Goal: Information Seeking & Learning: Check status

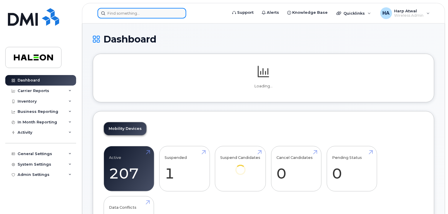
click at [169, 13] on input at bounding box center [142, 13] width 89 height 11
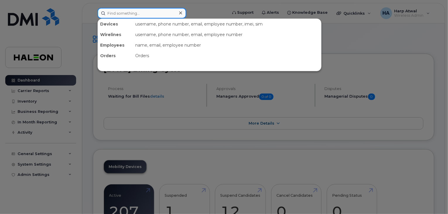
paste input "6473823864"
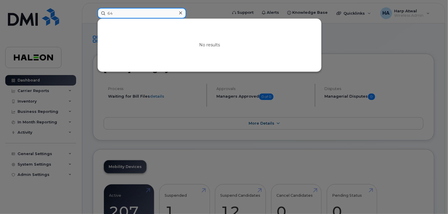
type input "6"
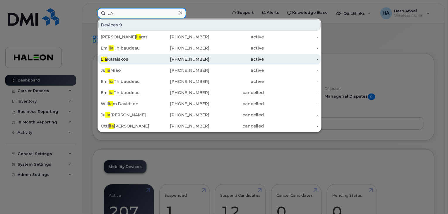
type input "LIA"
click at [123, 57] on div "Lia Karaiskos" at bounding box center [128, 59] width 54 height 6
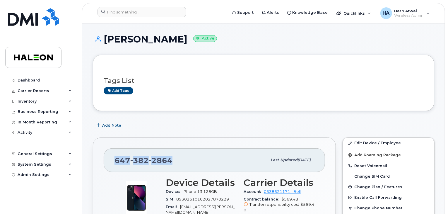
drag, startPoint x: 172, startPoint y: 161, endPoint x: 112, endPoint y: 158, distance: 59.8
click at [112, 158] on div "647 382 2864 Last updated Aug 11, 2025" at bounding box center [214, 159] width 221 height 23
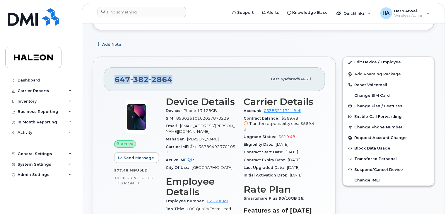
scroll to position [81, 0]
copy span "647 382 2864"
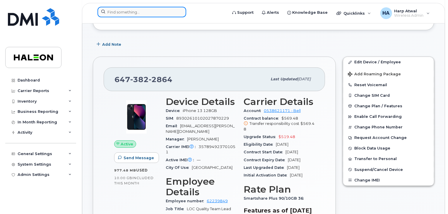
click at [137, 13] on input at bounding box center [142, 12] width 89 height 11
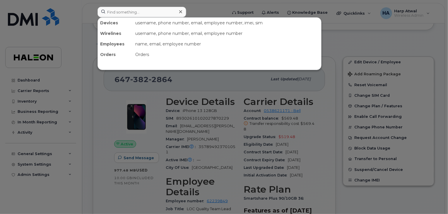
click at [83, 80] on div at bounding box center [224, 107] width 448 height 214
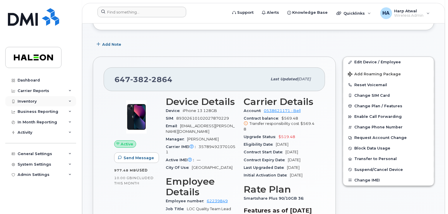
click at [62, 100] on div "Inventory" at bounding box center [40, 101] width 71 height 11
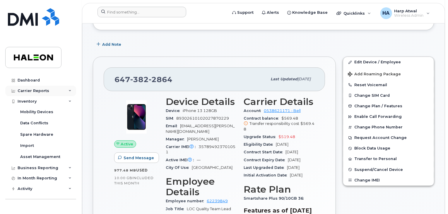
click at [42, 93] on div "Carrier Reports" at bounding box center [40, 91] width 71 height 11
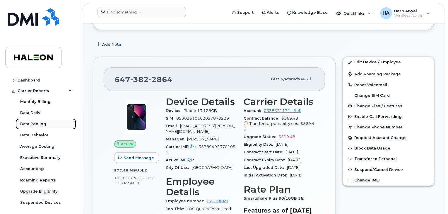
click at [40, 127] on link "Data Pooling" at bounding box center [46, 123] width 61 height 11
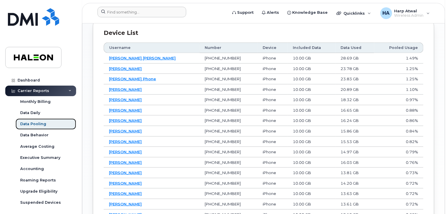
scroll to position [344, 0]
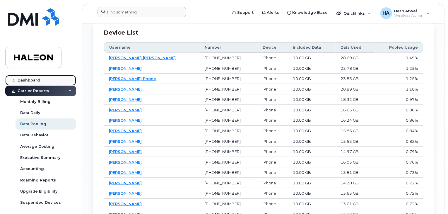
click at [65, 84] on link "Dashboard" at bounding box center [40, 80] width 71 height 11
click at [66, 88] on div "Carrier Reports" at bounding box center [40, 91] width 71 height 11
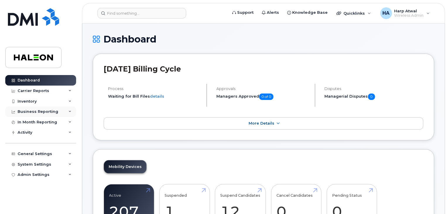
click at [69, 113] on div "Business Reporting" at bounding box center [40, 111] width 71 height 11
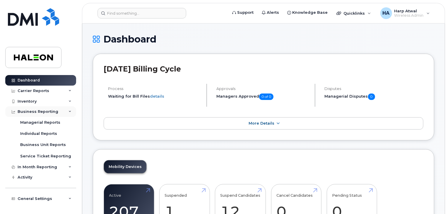
click at [69, 113] on div "Business Reporting" at bounding box center [40, 111] width 71 height 11
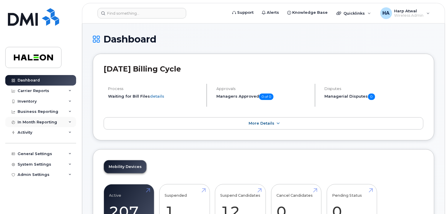
click at [67, 123] on div "In Month Reporting" at bounding box center [40, 122] width 71 height 11
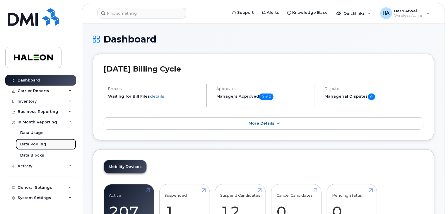
click at [54, 141] on link "Data Pooling" at bounding box center [46, 144] width 61 height 11
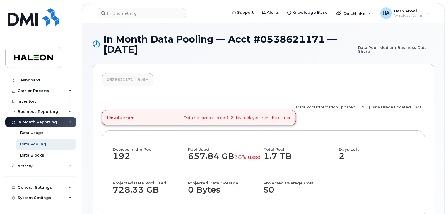
click at [147, 79] on link "0538621171 - Bell" at bounding box center [127, 79] width 51 height 13
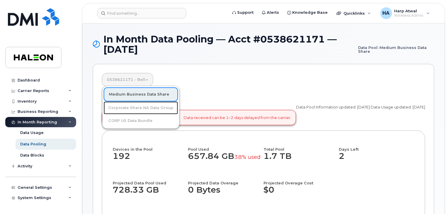
click at [134, 109] on link "Corporate Share NA Data Group" at bounding box center [141, 107] width 74 height 13
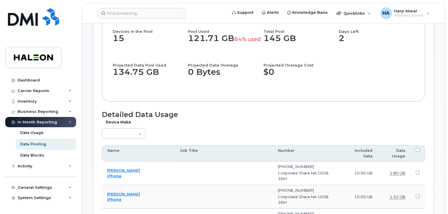
scroll to position [118, 0]
